Goal: Task Accomplishment & Management: Use online tool/utility

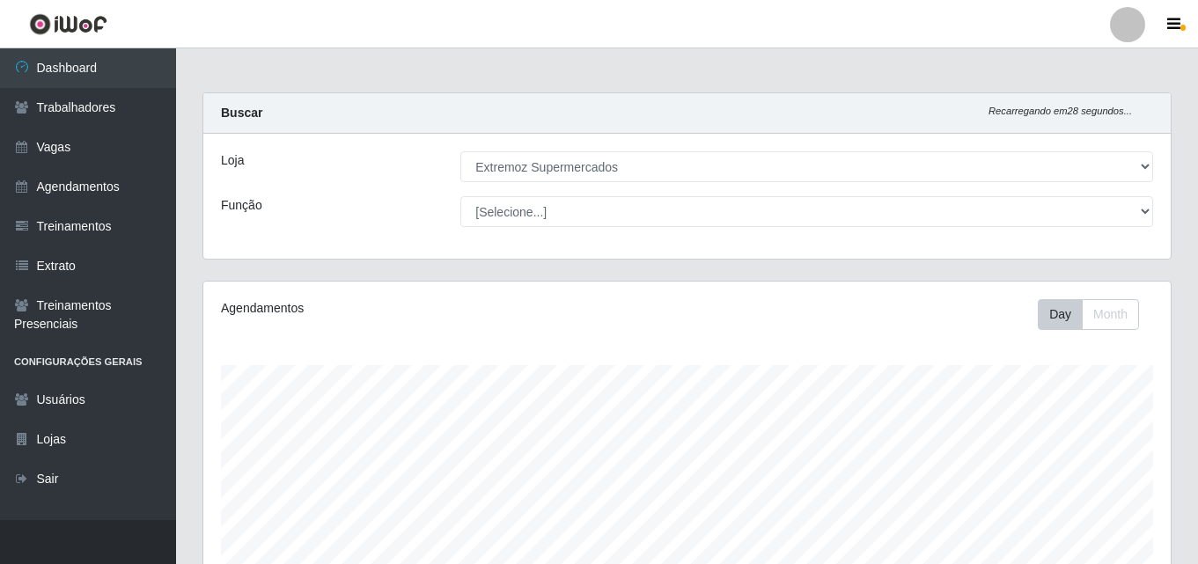
select select "519"
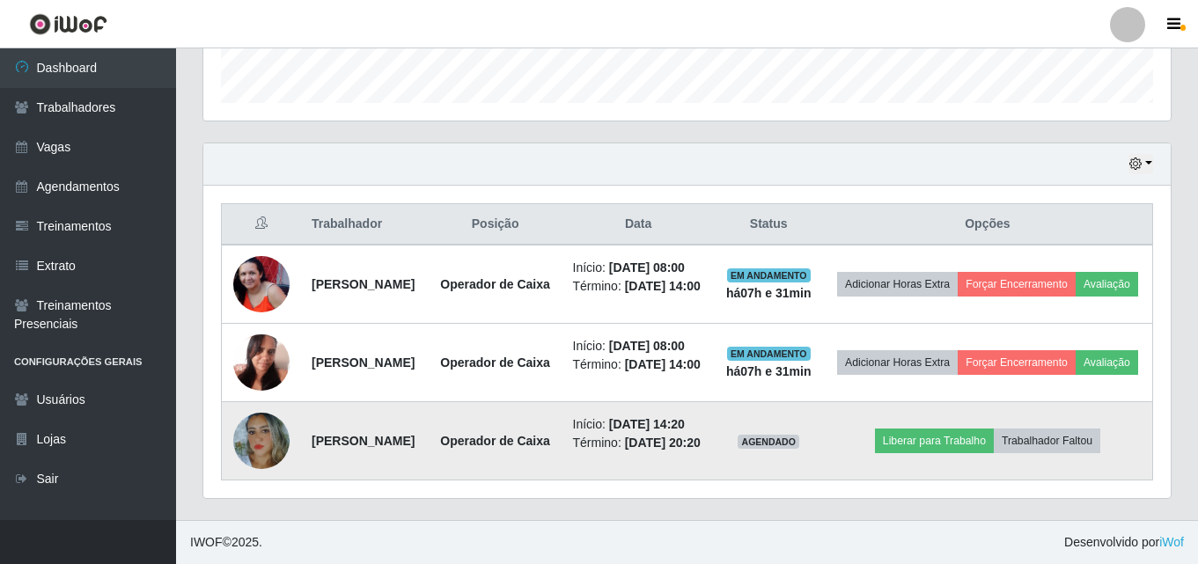
scroll to position [365, 967]
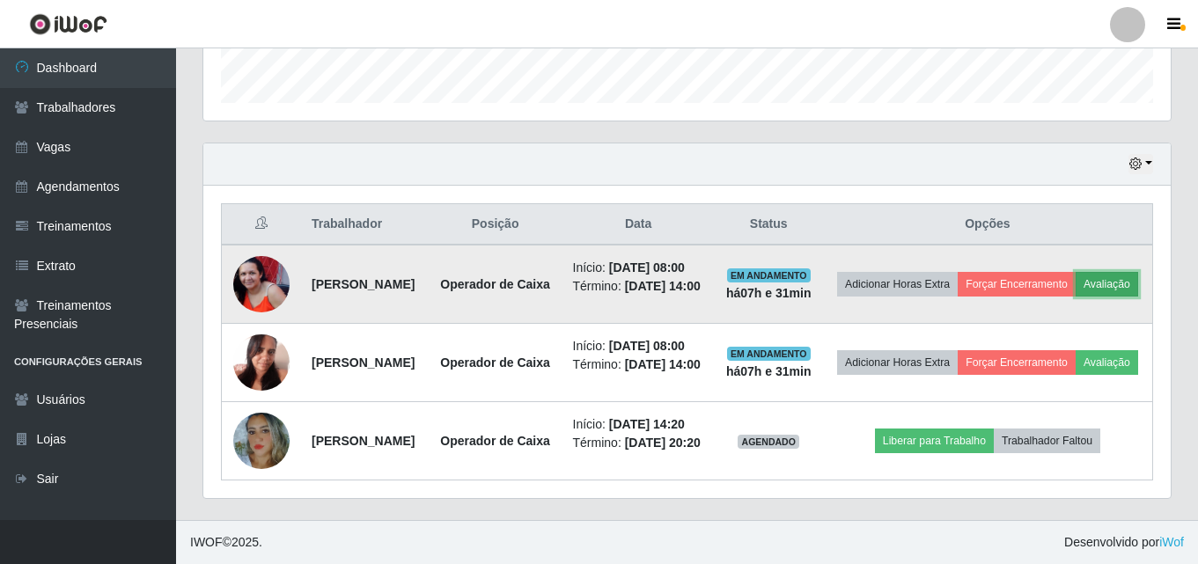
click at [1076, 272] on button "Avaliação" at bounding box center [1107, 284] width 62 height 25
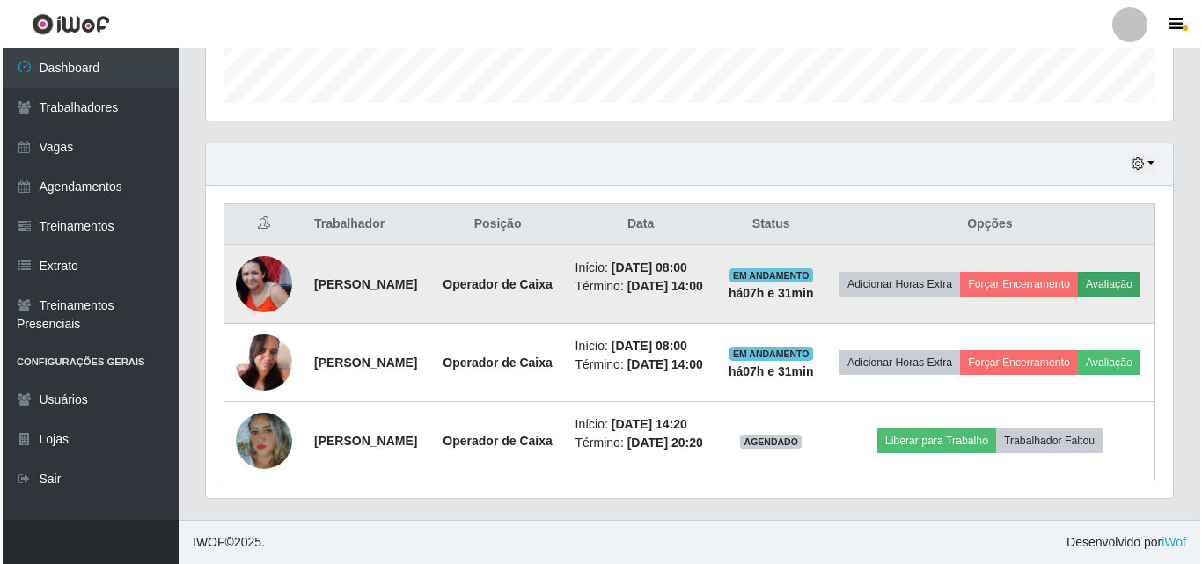
scroll to position [365, 959]
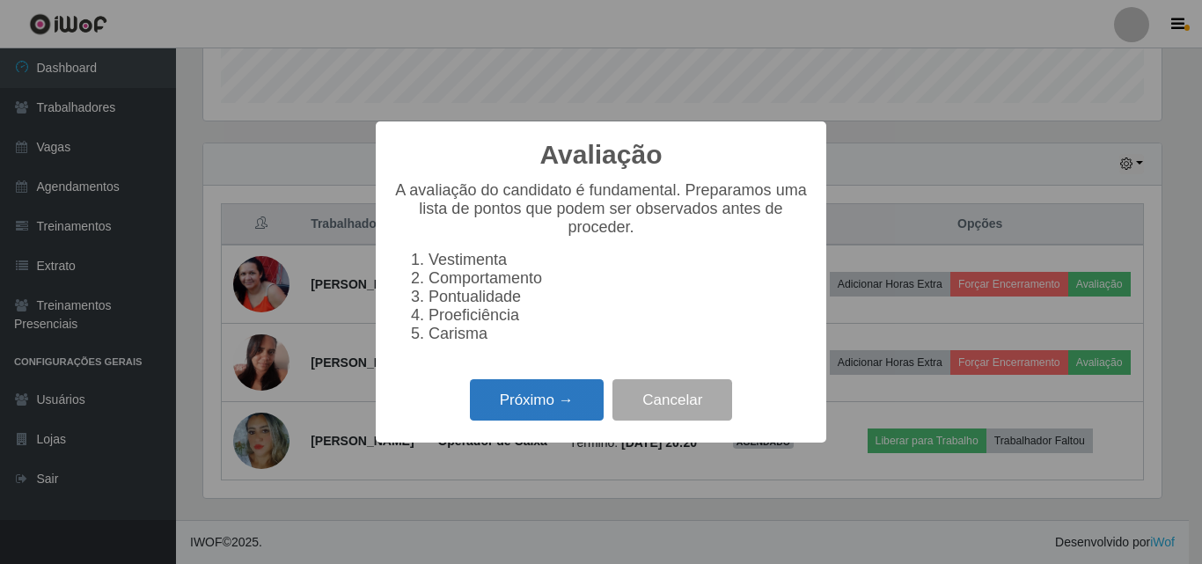
click at [536, 402] on button "Próximo →" at bounding box center [537, 399] width 134 height 41
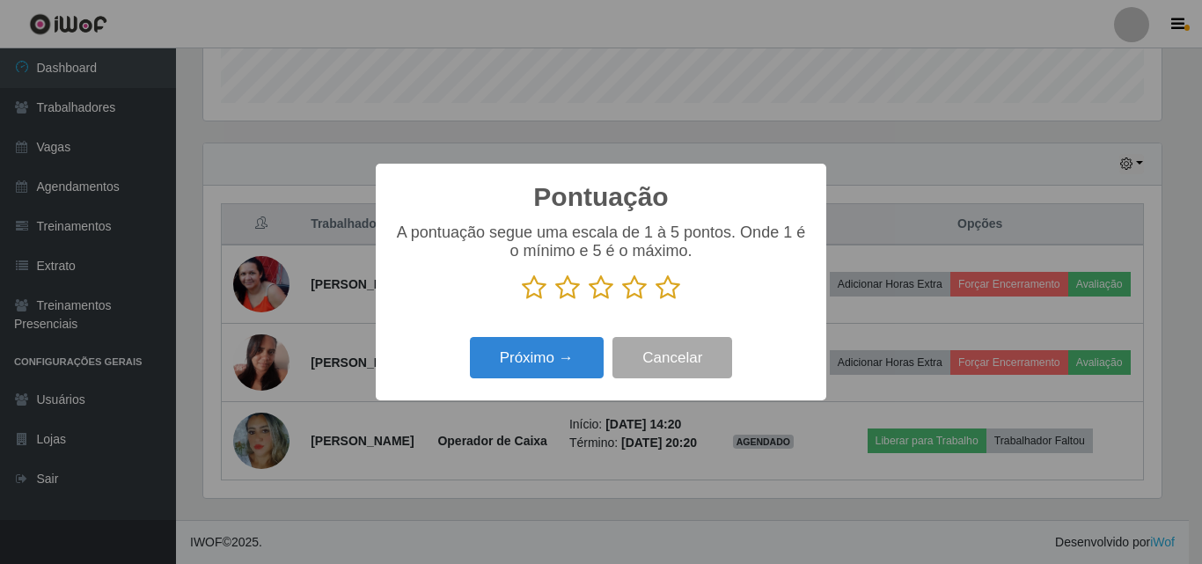
scroll to position [879820, 879227]
click at [568, 277] on icon at bounding box center [567, 288] width 25 height 26
click at [555, 301] on input "radio" at bounding box center [555, 301] width 0 height 0
click at [599, 286] on icon at bounding box center [601, 288] width 25 height 26
click at [589, 301] on input "radio" at bounding box center [589, 301] width 0 height 0
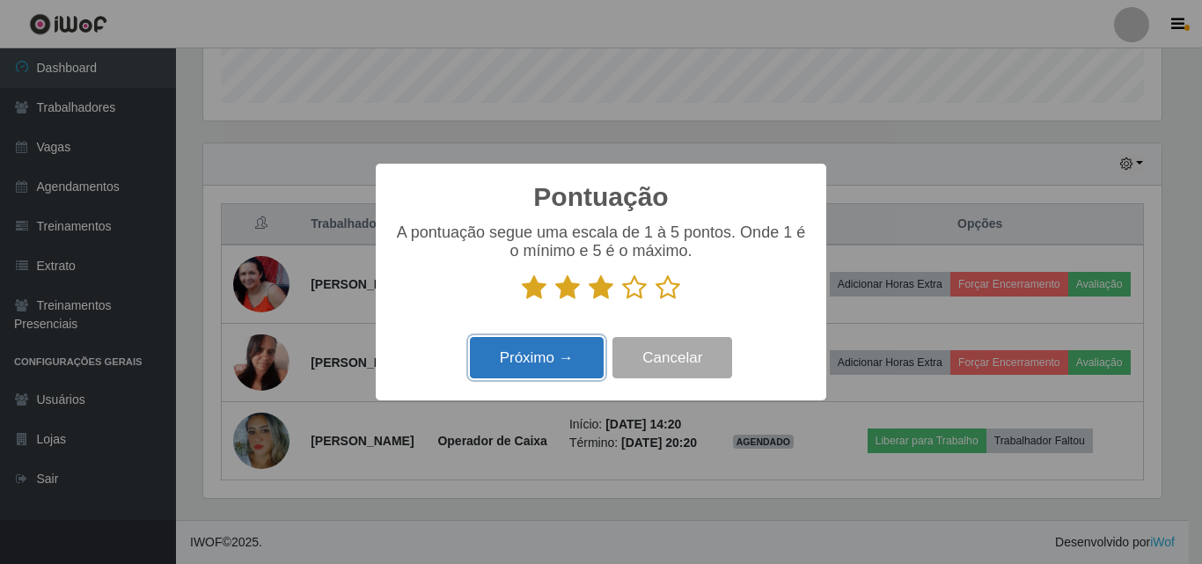
click at [526, 358] on button "Próximo →" at bounding box center [537, 357] width 134 height 41
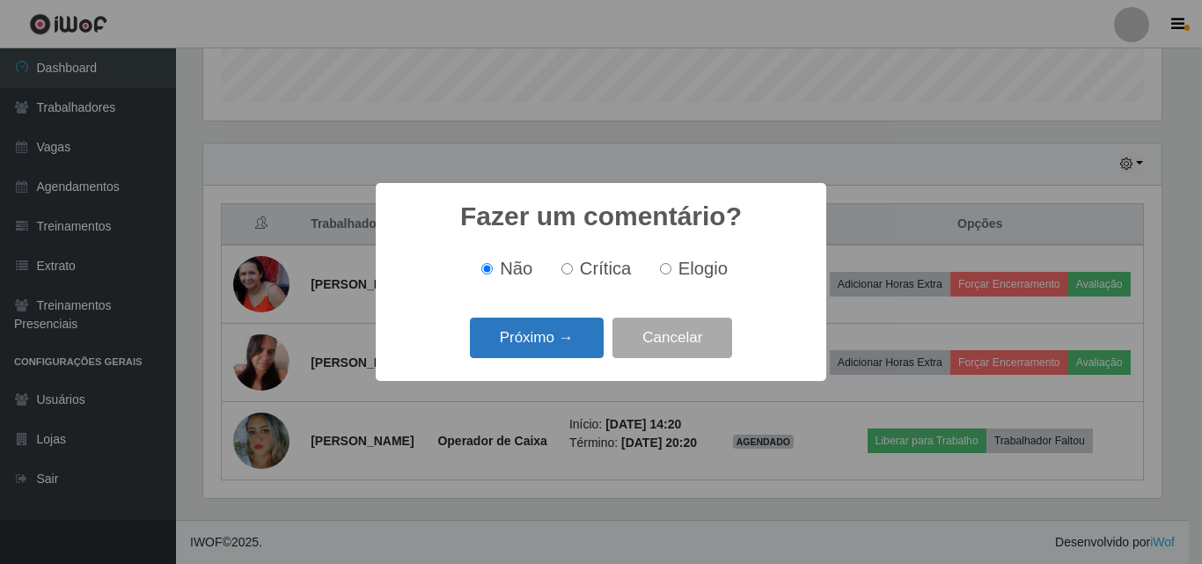
click at [512, 336] on button "Próximo →" at bounding box center [537, 338] width 134 height 41
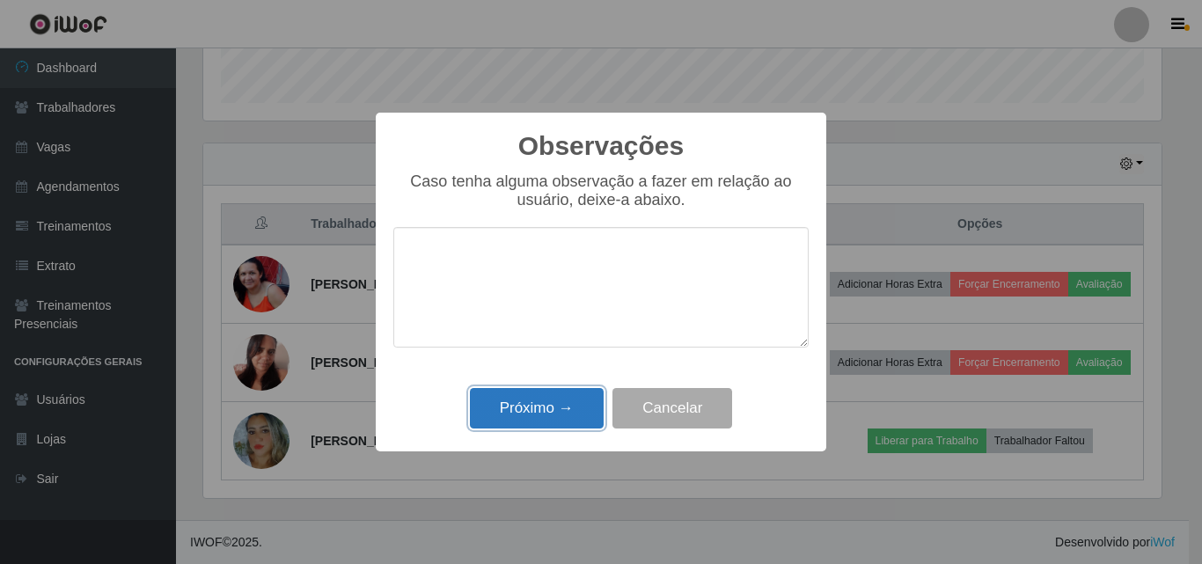
click at [528, 408] on button "Próximo →" at bounding box center [537, 408] width 134 height 41
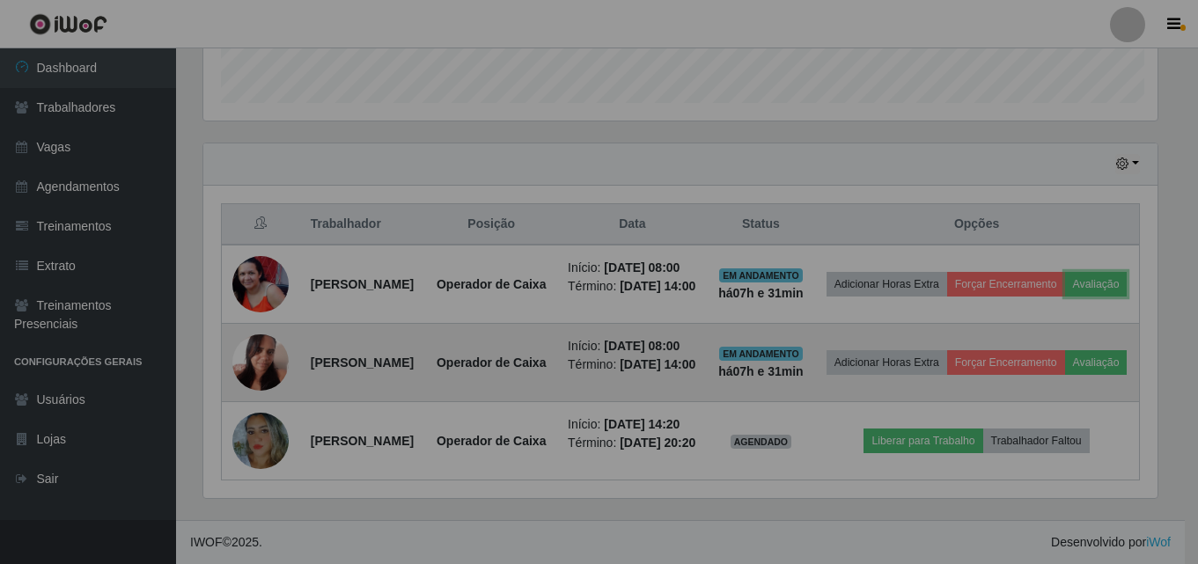
scroll to position [365, 967]
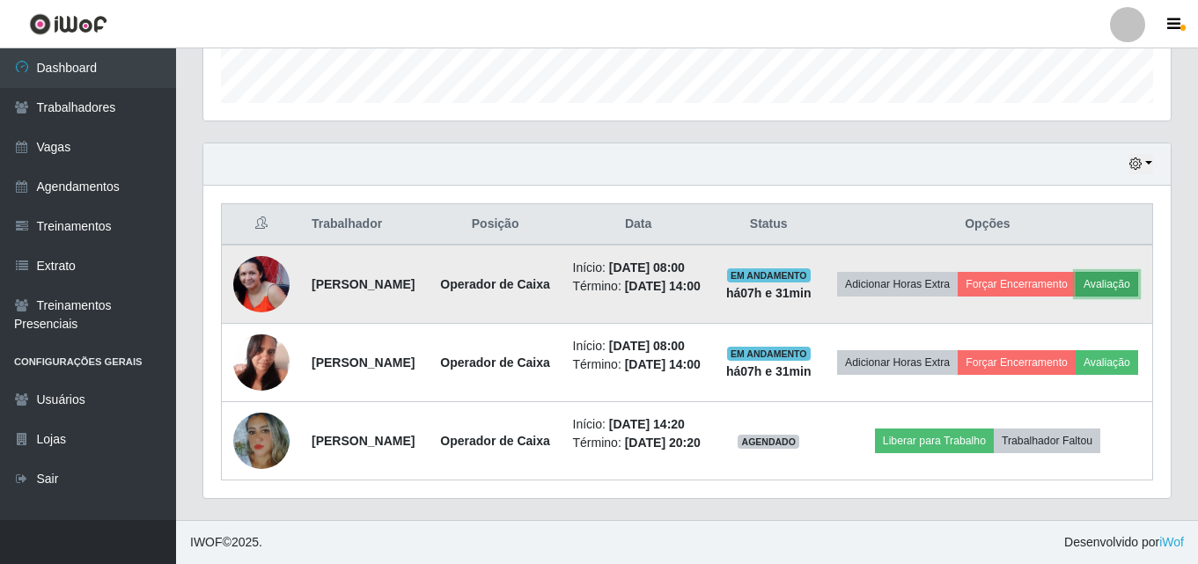
click at [1076, 272] on button "Avaliação" at bounding box center [1107, 284] width 62 height 25
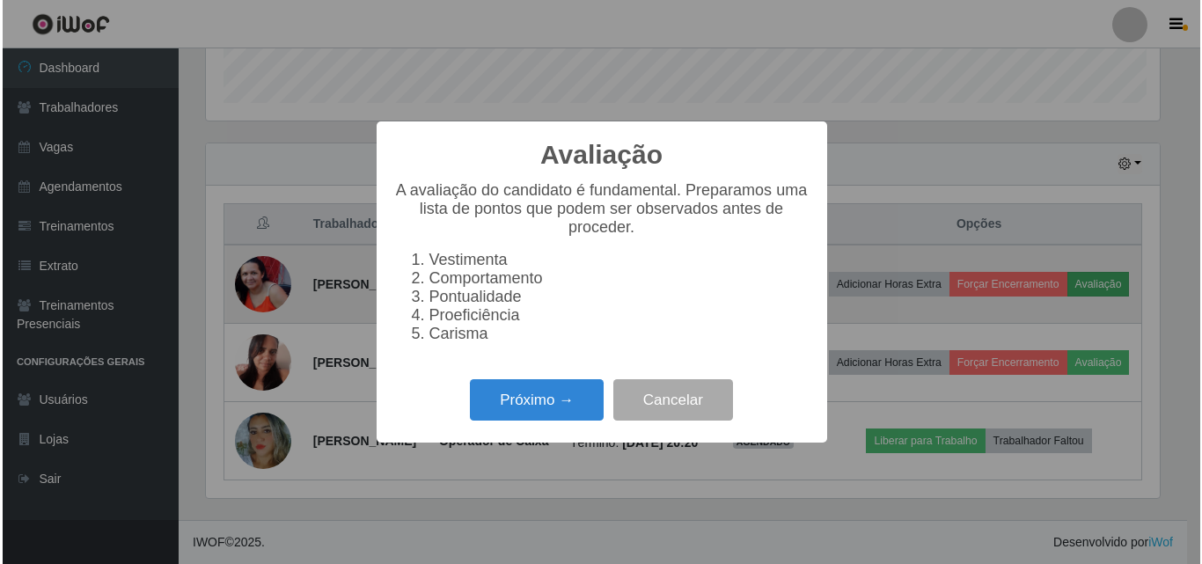
scroll to position [365, 959]
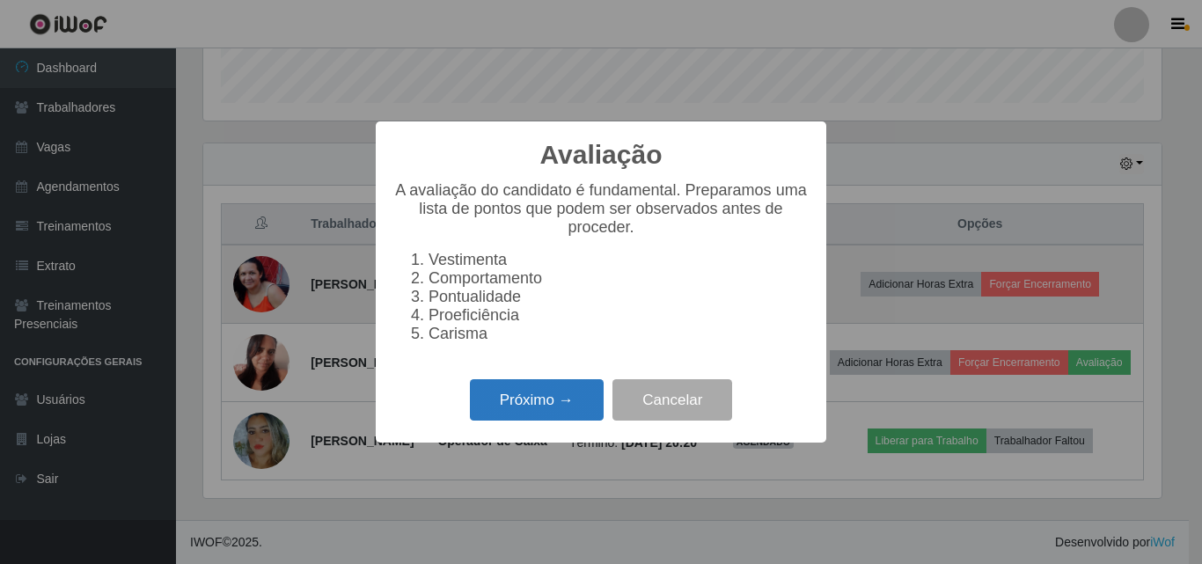
click at [521, 408] on button "Próximo →" at bounding box center [537, 399] width 134 height 41
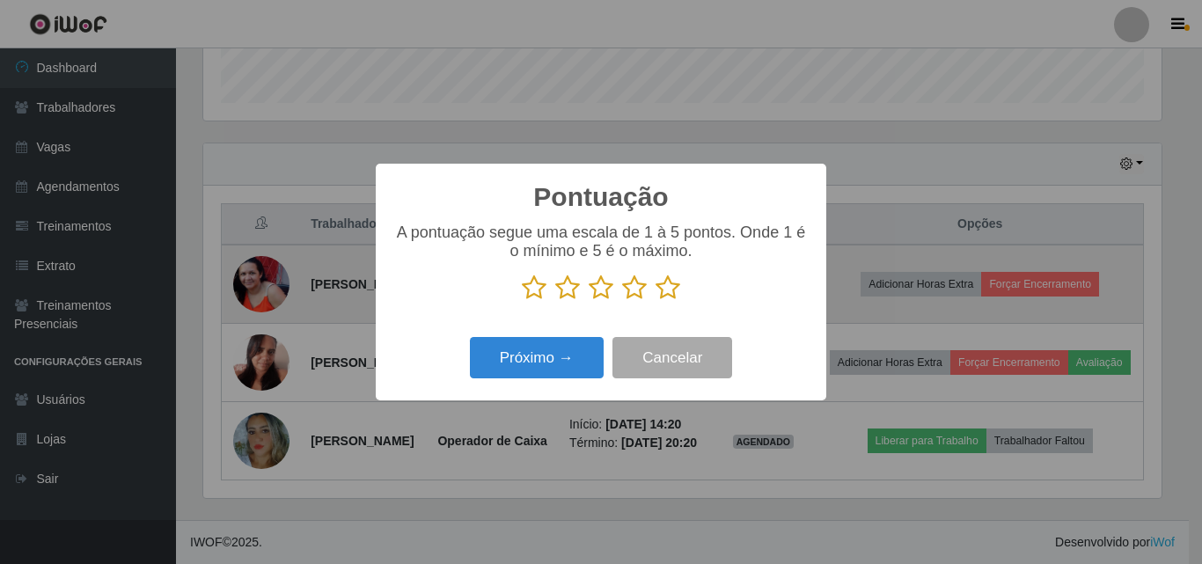
click at [594, 290] on icon at bounding box center [601, 288] width 25 height 26
click at [589, 301] on input "radio" at bounding box center [589, 301] width 0 height 0
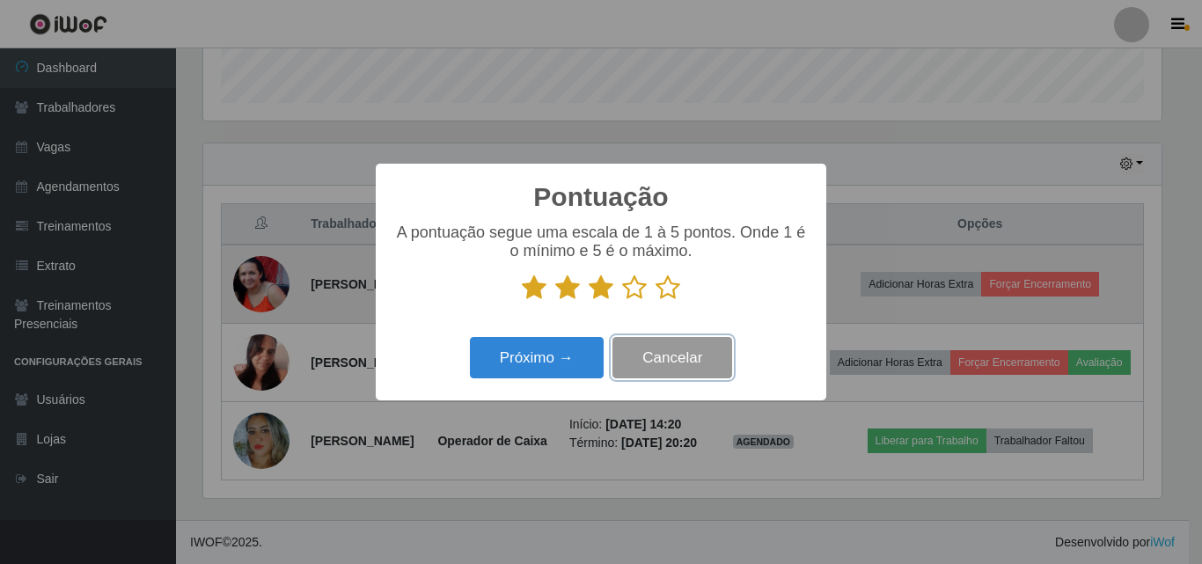
click at [682, 360] on button "Cancelar" at bounding box center [673, 357] width 120 height 41
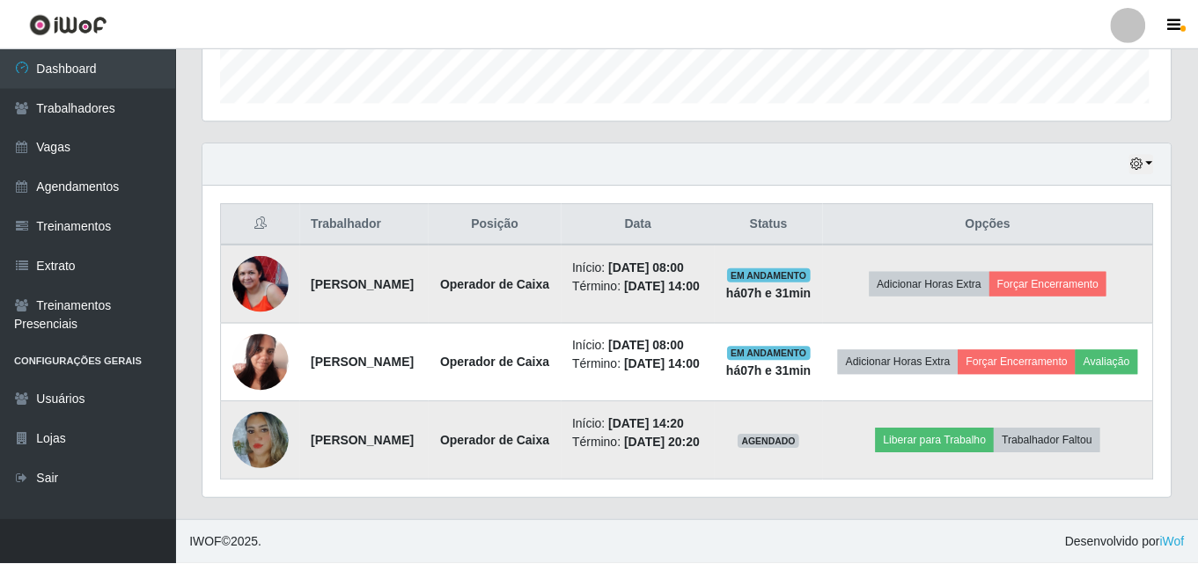
scroll to position [365, 967]
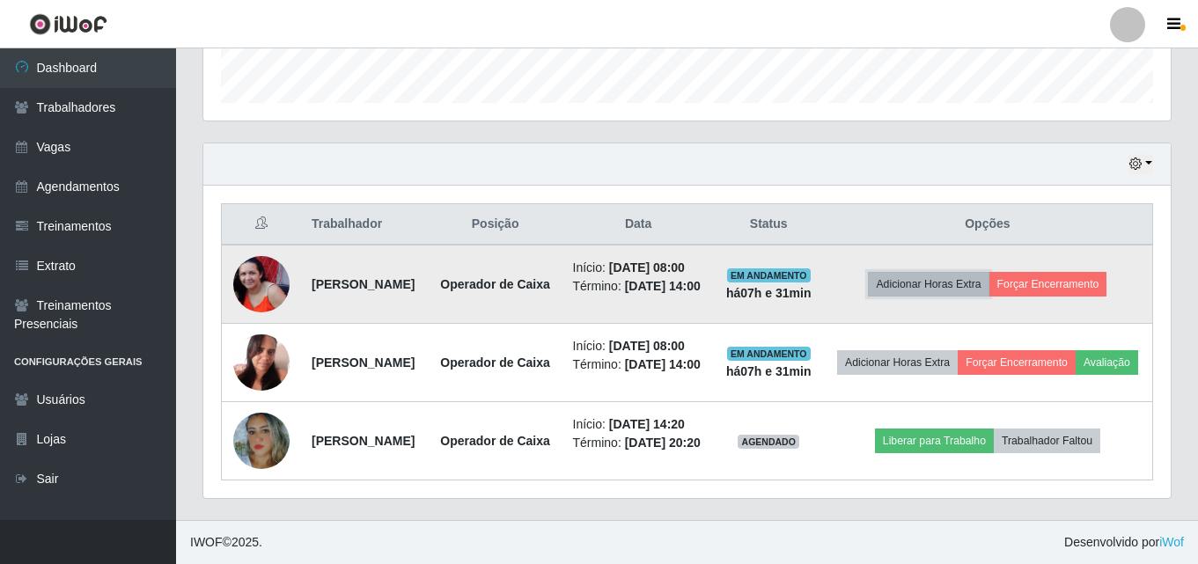
click at [929, 272] on button "Adicionar Horas Extra" at bounding box center [928, 284] width 121 height 25
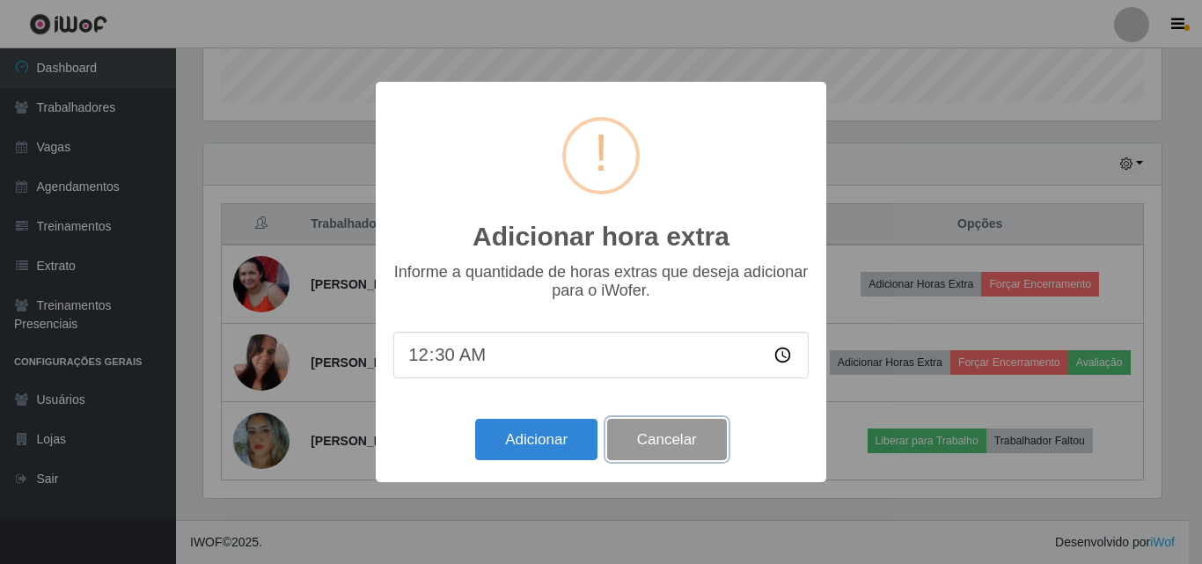
click at [669, 448] on button "Cancelar" at bounding box center [667, 439] width 120 height 41
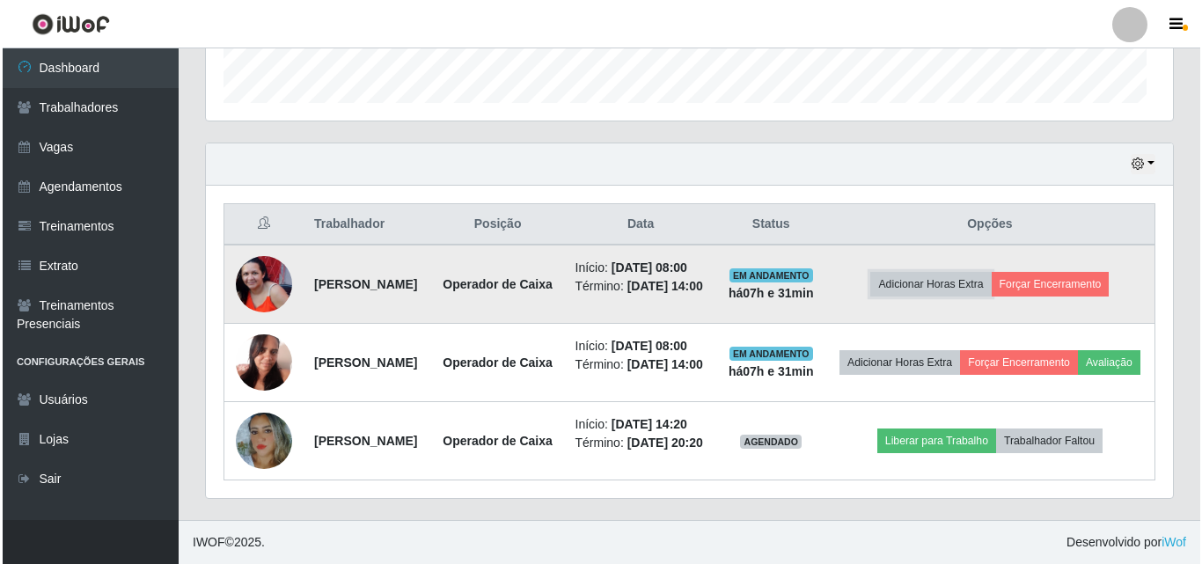
scroll to position [365, 967]
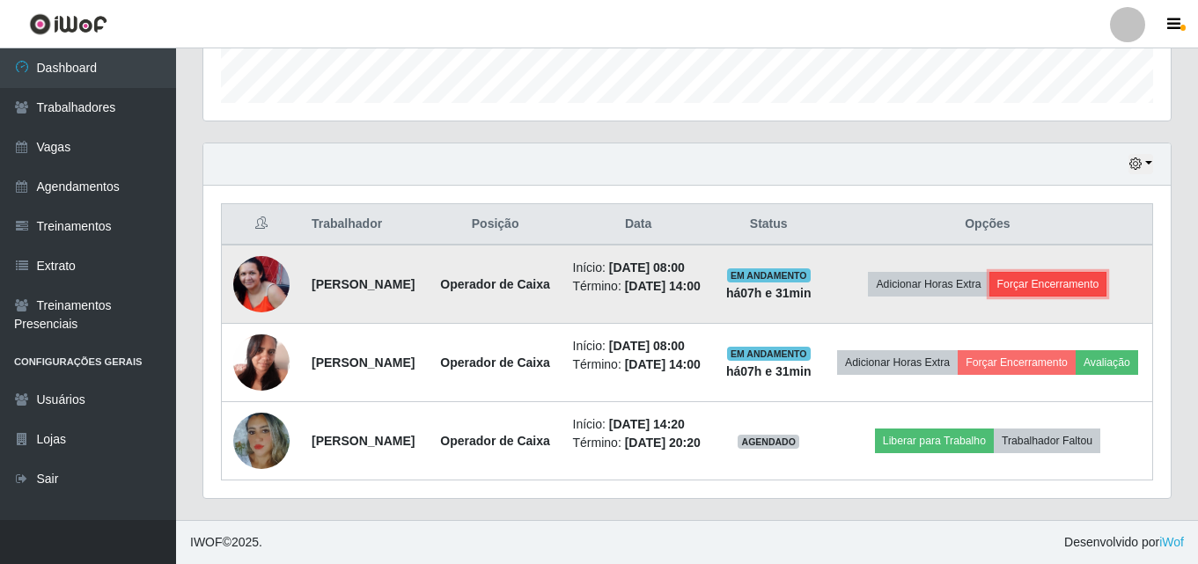
click at [1054, 272] on button "Forçar Encerramento" at bounding box center [1048, 284] width 118 height 25
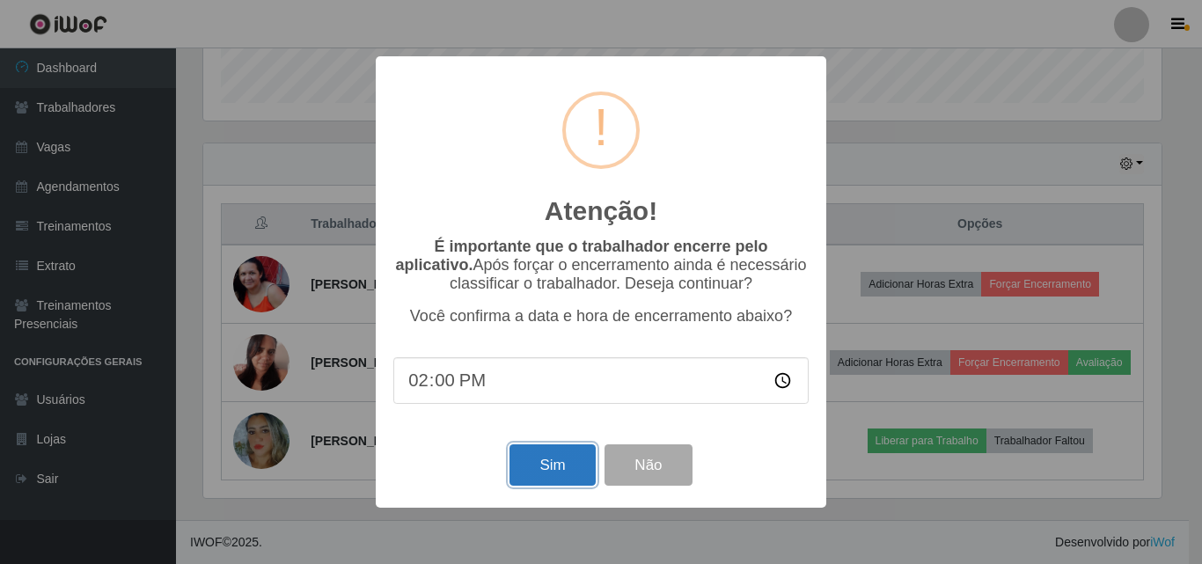
click at [564, 460] on button "Sim" at bounding box center [552, 464] width 85 height 41
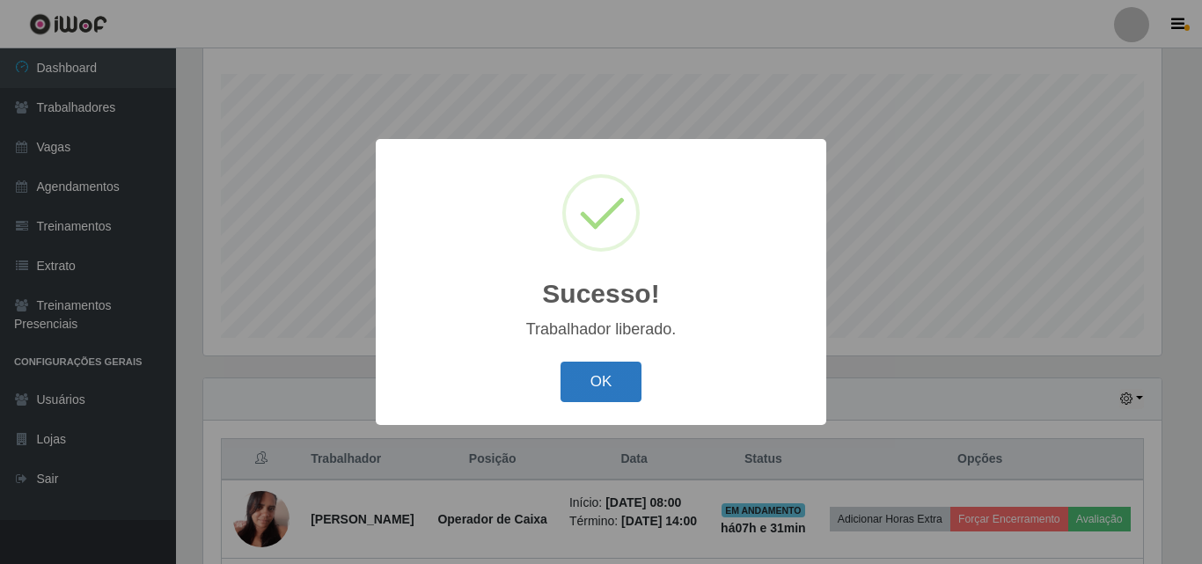
click at [574, 401] on button "OK" at bounding box center [602, 382] width 82 height 41
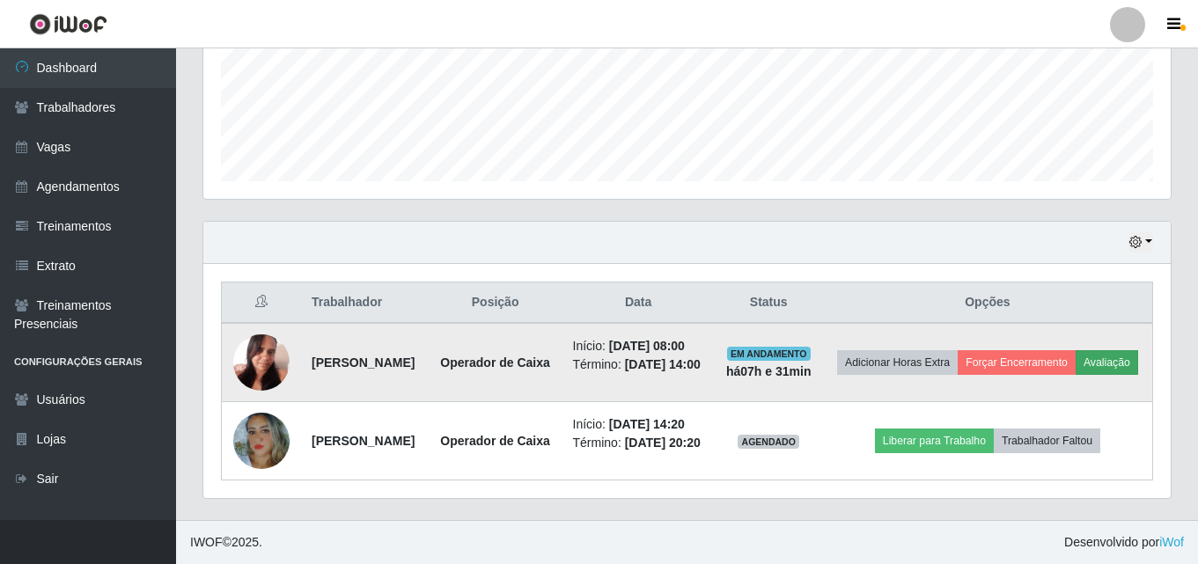
scroll to position [467, 0]
click at [1076, 368] on button "Avaliação" at bounding box center [1107, 362] width 62 height 25
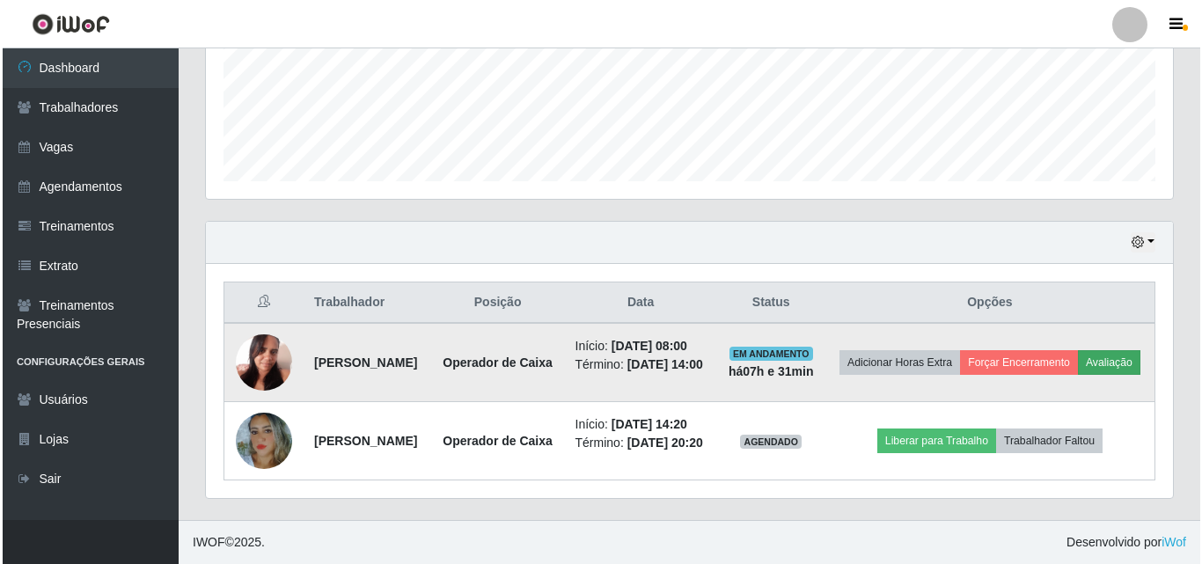
scroll to position [365, 959]
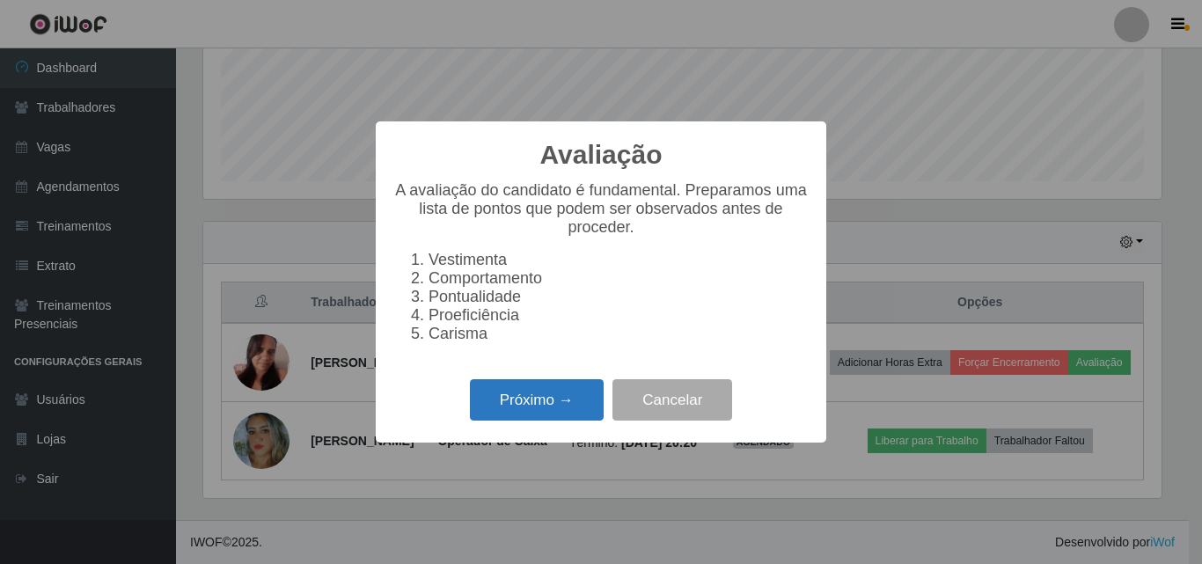
click at [547, 412] on button "Próximo →" at bounding box center [537, 399] width 134 height 41
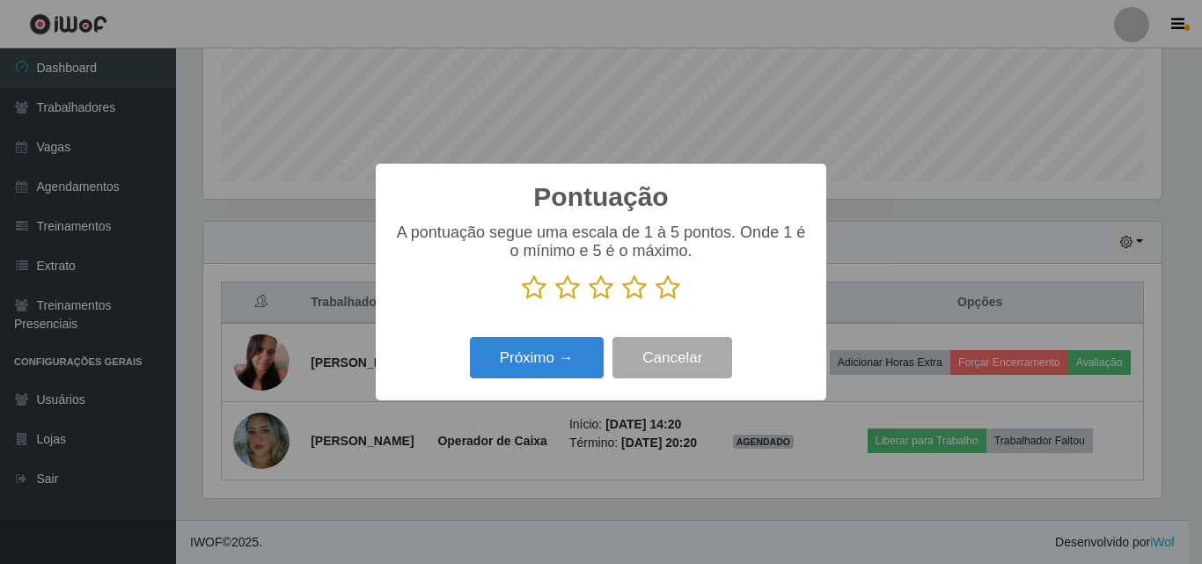
click at [597, 292] on icon at bounding box center [601, 288] width 25 height 26
click at [589, 301] on input "radio" at bounding box center [589, 301] width 0 height 0
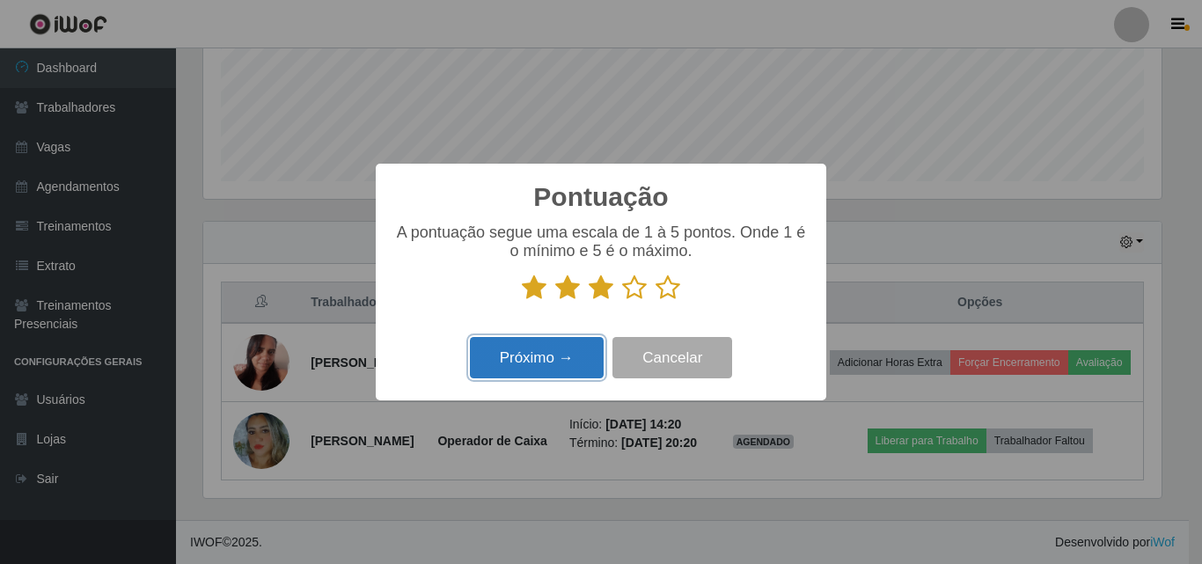
click at [517, 343] on button "Próximo →" at bounding box center [537, 357] width 134 height 41
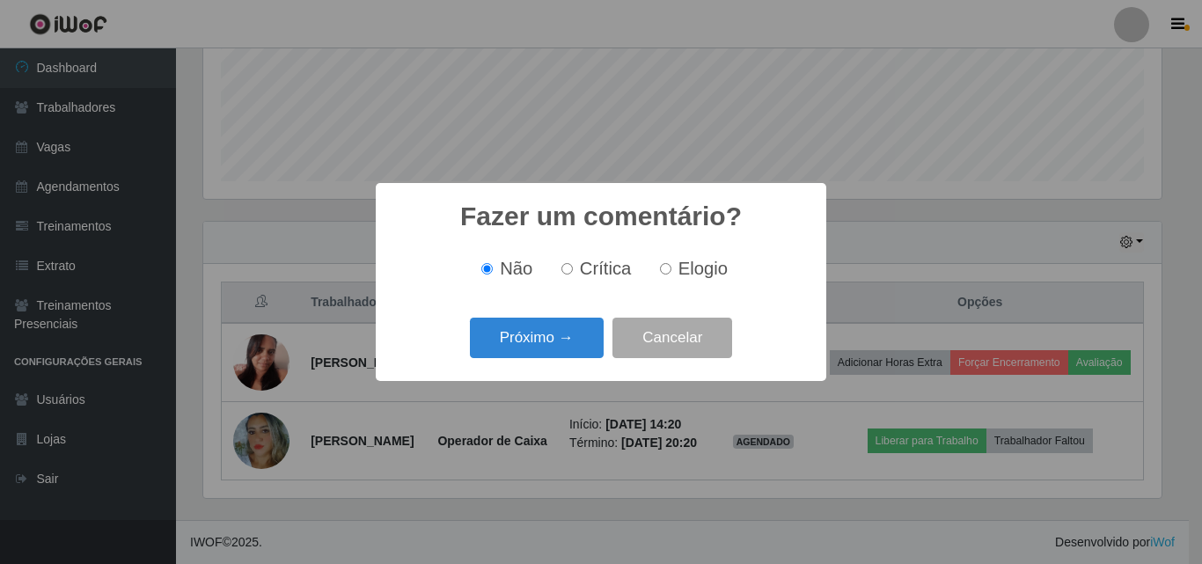
scroll to position [0, 0]
click at [521, 336] on button "Próximo →" at bounding box center [537, 338] width 134 height 41
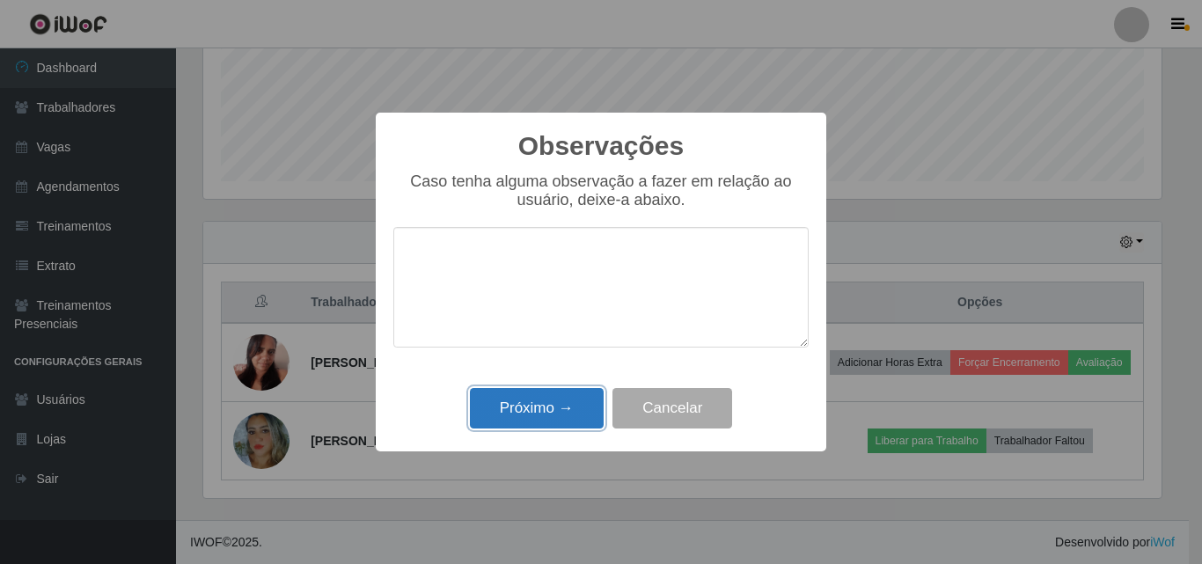
click at [512, 408] on button "Próximo →" at bounding box center [537, 408] width 134 height 41
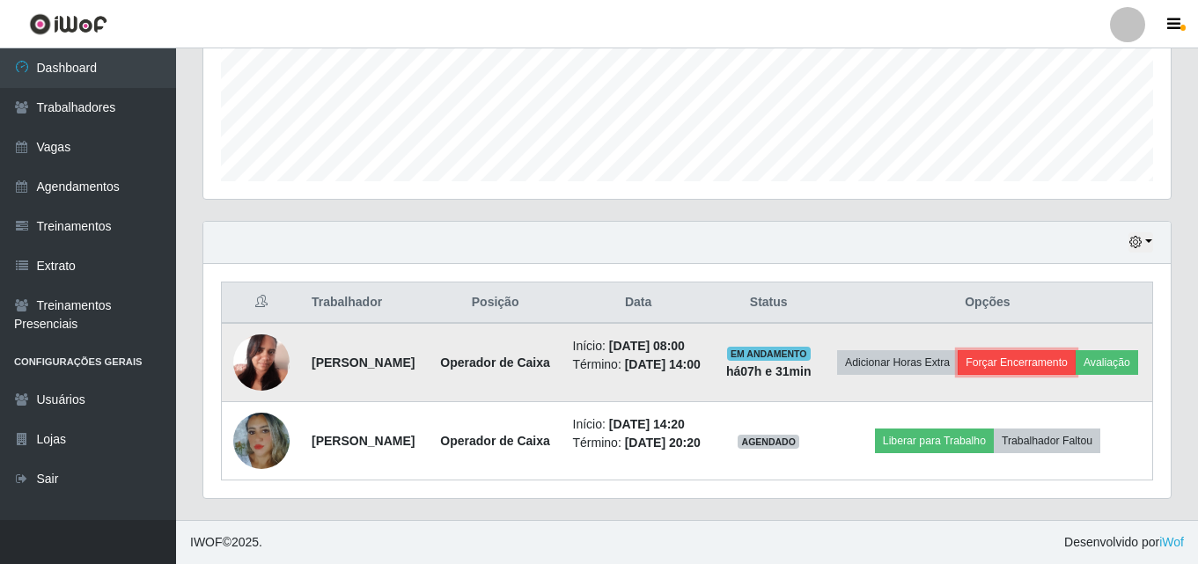
click at [1076, 350] on button "Forçar Encerramento" at bounding box center [1017, 362] width 118 height 25
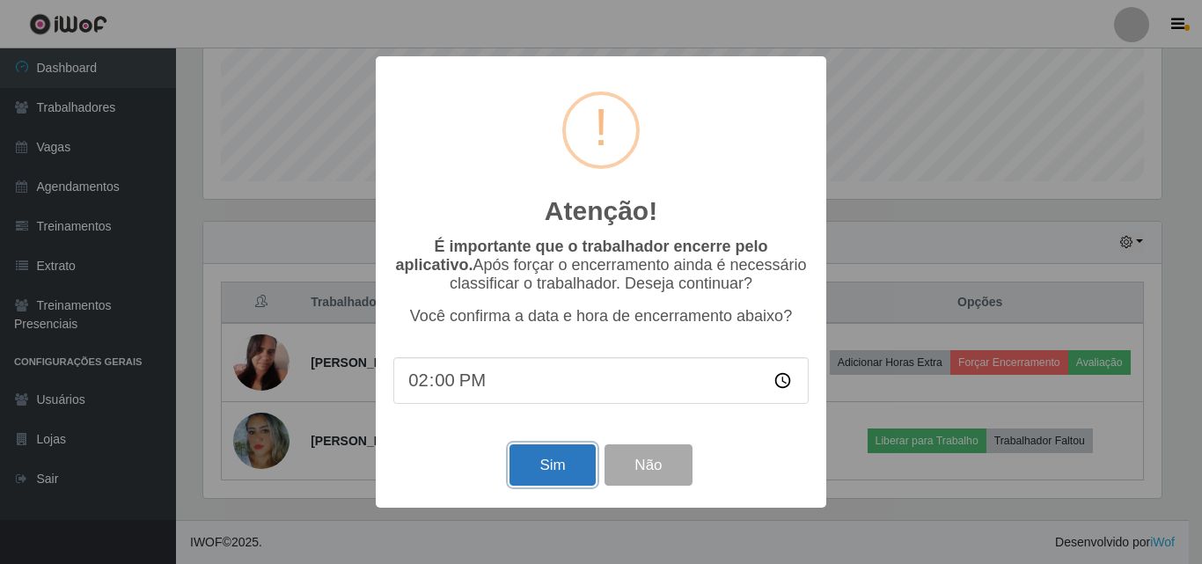
click at [545, 486] on button "Sim" at bounding box center [552, 464] width 85 height 41
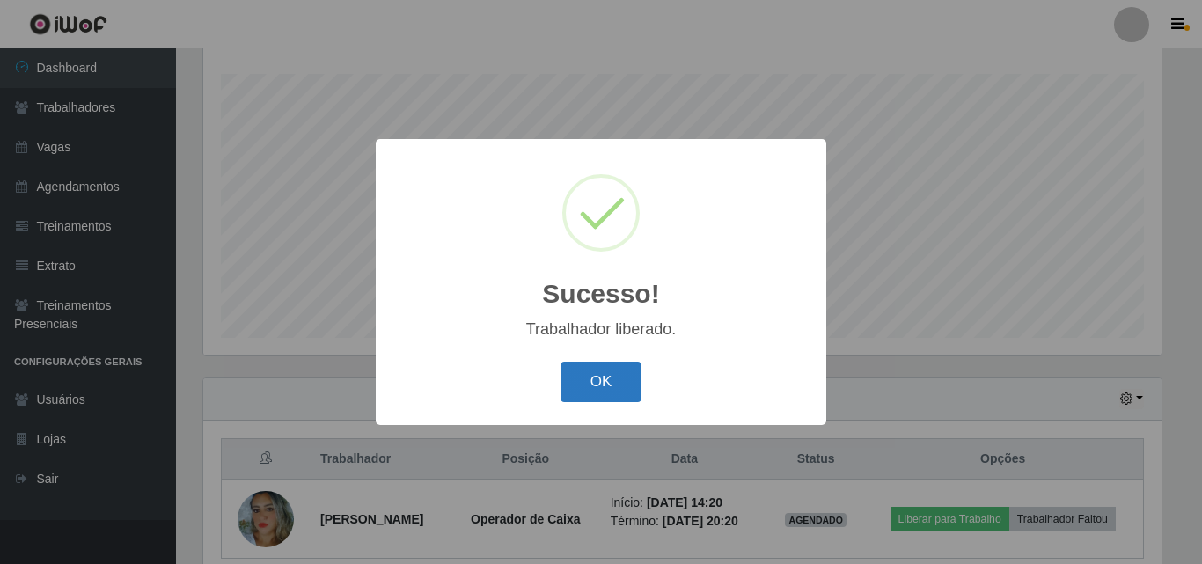
click at [580, 383] on button "OK" at bounding box center [602, 382] width 82 height 41
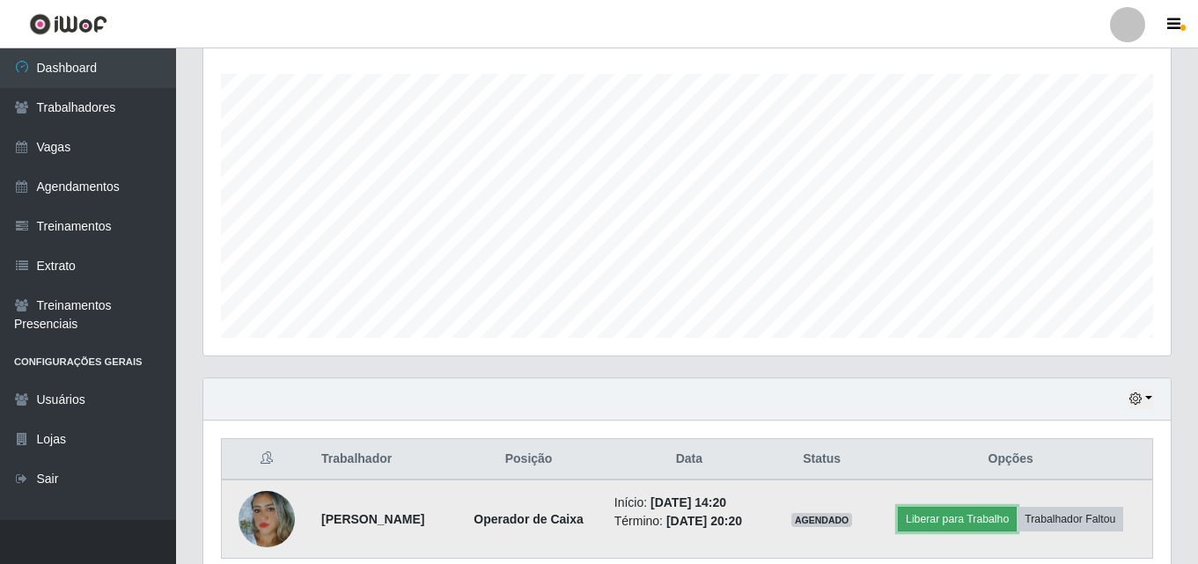
click at [959, 515] on button "Liberar para Trabalho" at bounding box center [957, 519] width 119 height 25
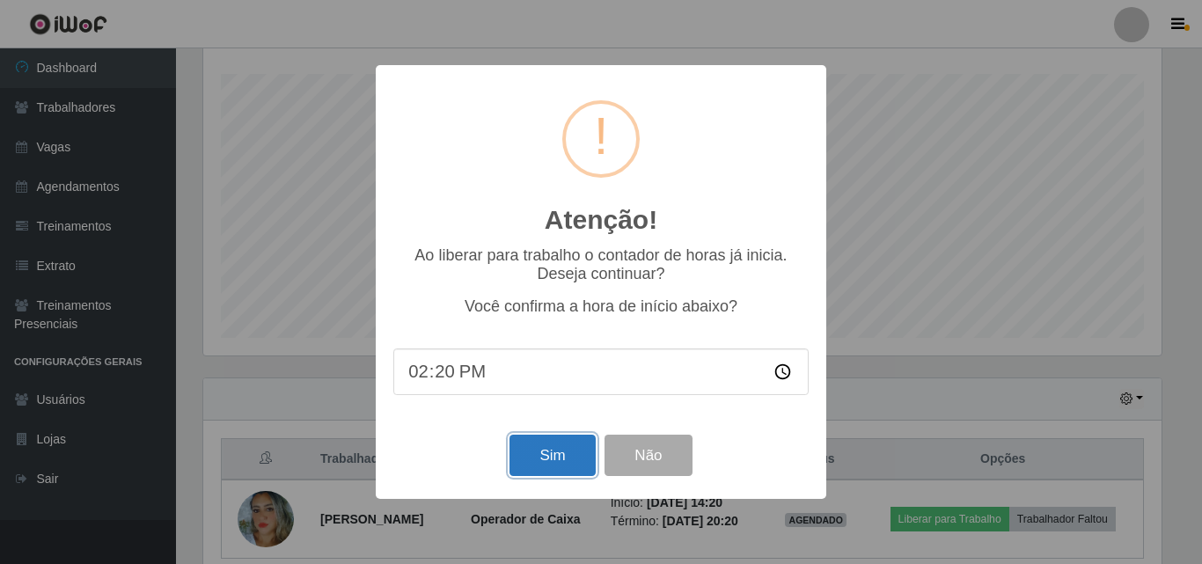
click at [540, 456] on button "Sim" at bounding box center [552, 455] width 85 height 41
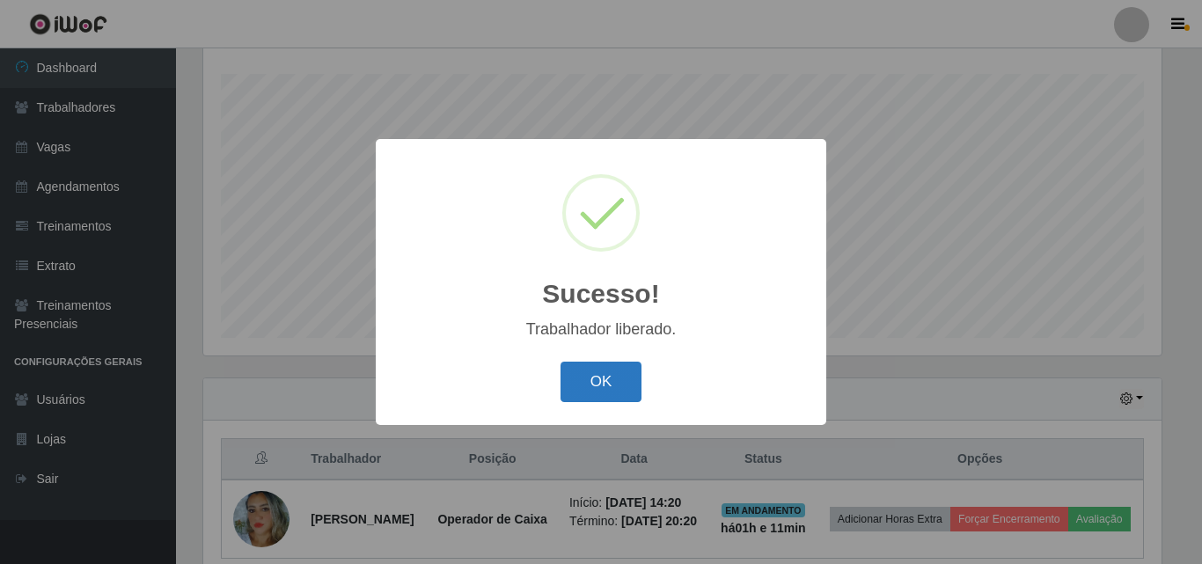
click at [612, 380] on button "OK" at bounding box center [602, 382] width 82 height 41
